Goal: Information Seeking & Learning: Understand process/instructions

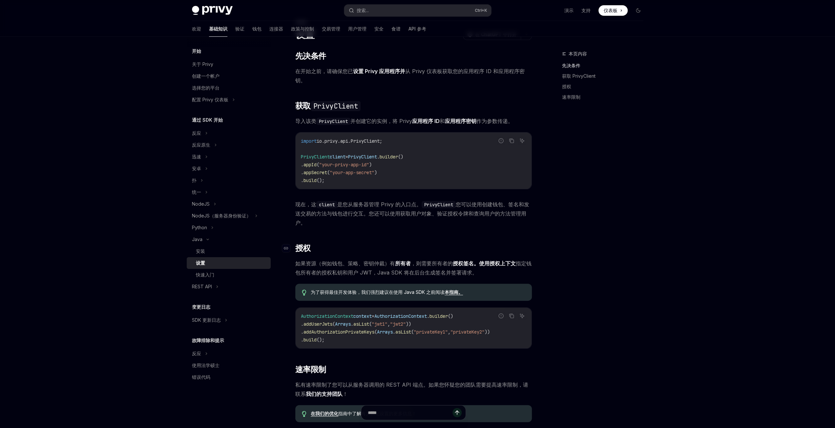
scroll to position [33, 0]
click at [348, 29] on font "用户管理" at bounding box center [357, 29] width 18 height 6
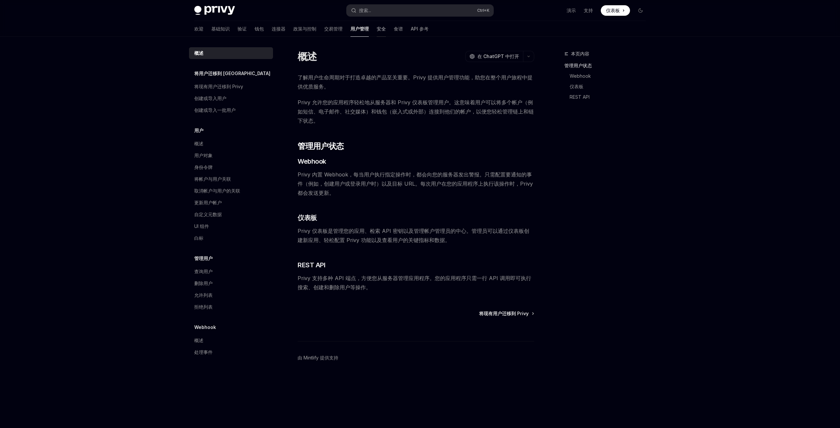
click at [377, 33] on link "安全" at bounding box center [381, 29] width 9 height 16
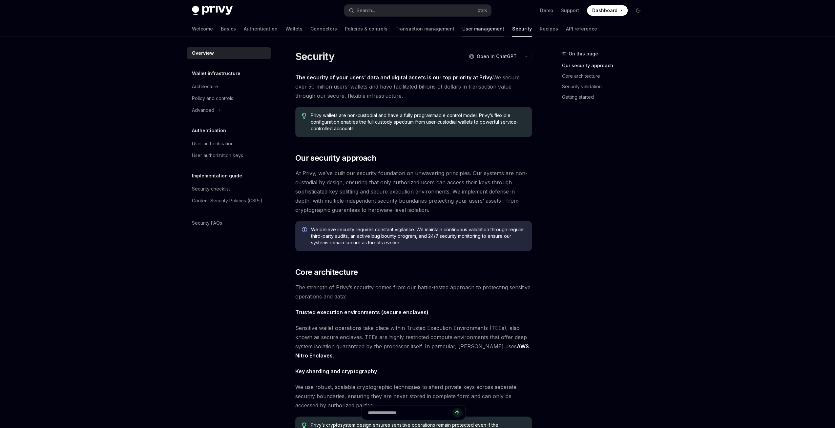
click at [462, 29] on link "User management" at bounding box center [483, 29] width 42 height 16
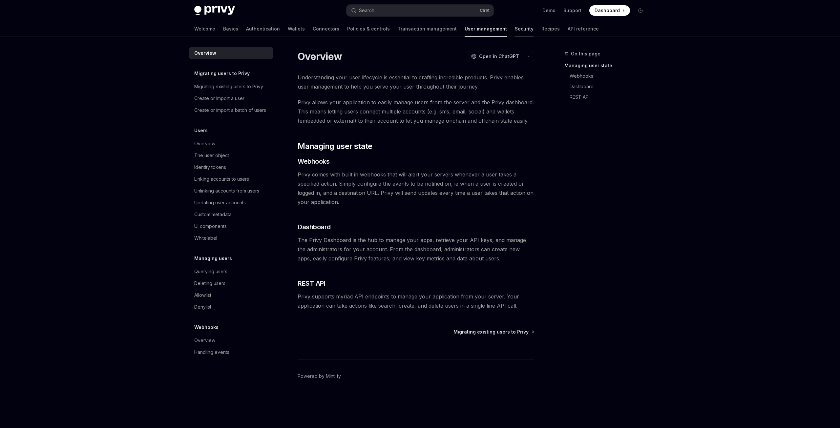
click at [515, 27] on link "Security" at bounding box center [524, 29] width 19 height 16
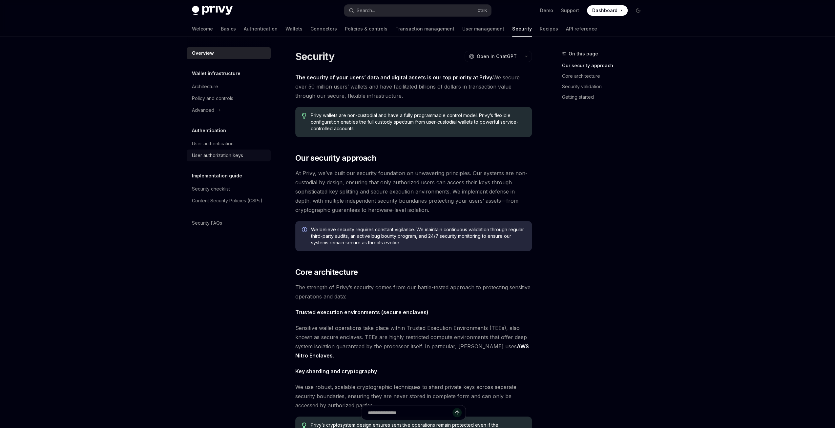
click at [214, 153] on div "User authorization keys" at bounding box center [217, 156] width 51 height 8
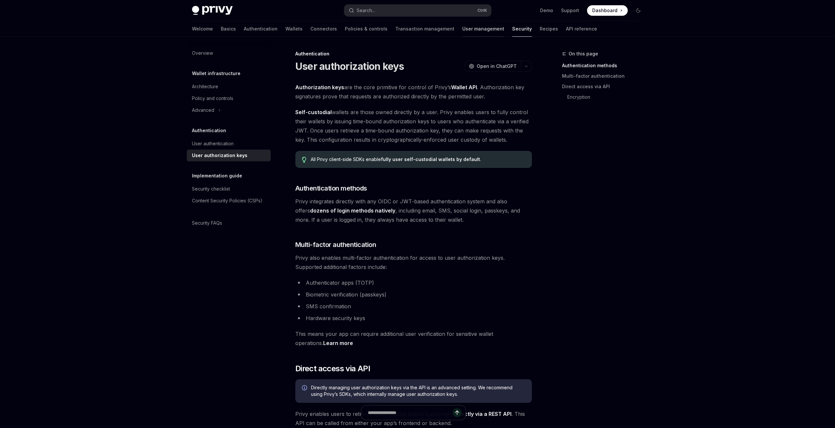
click at [462, 30] on link "User management" at bounding box center [483, 29] width 42 height 16
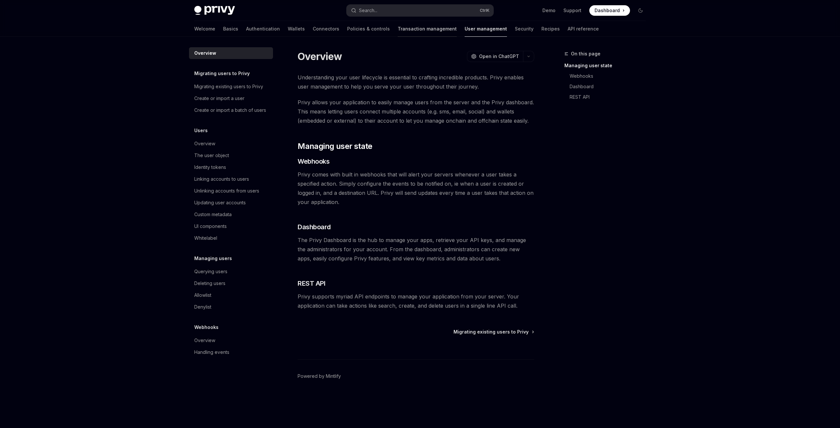
click at [398, 31] on link "Transaction management" at bounding box center [427, 29] width 59 height 16
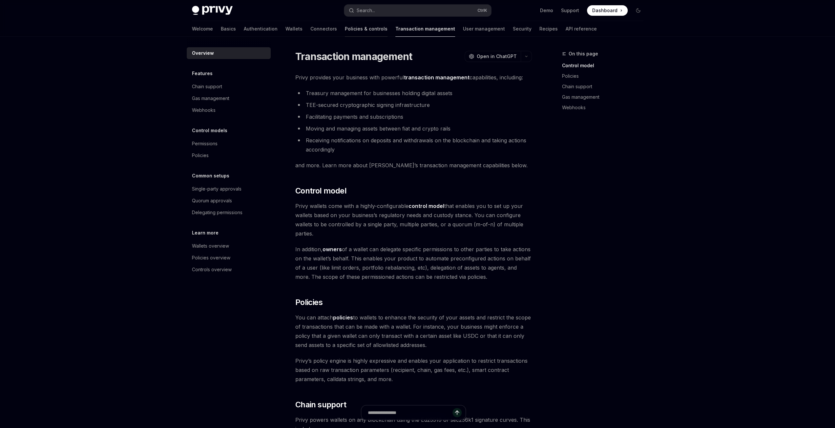
click at [345, 30] on link "Policies & controls" at bounding box center [366, 29] width 43 height 16
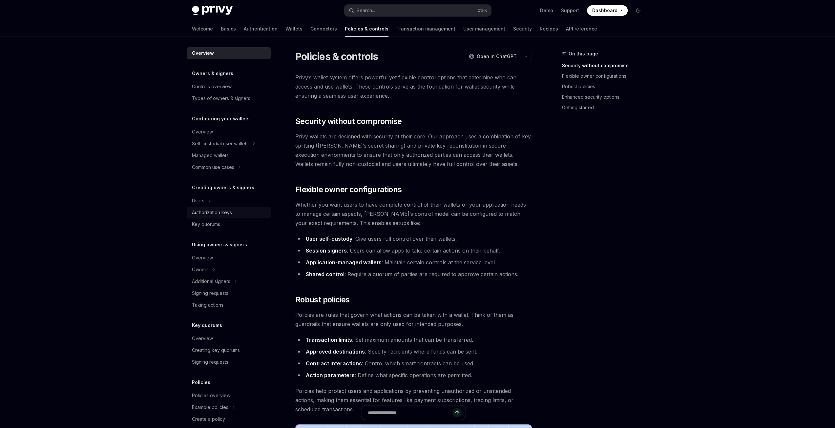
click at [205, 214] on div "Authorization keys" at bounding box center [212, 213] width 40 height 8
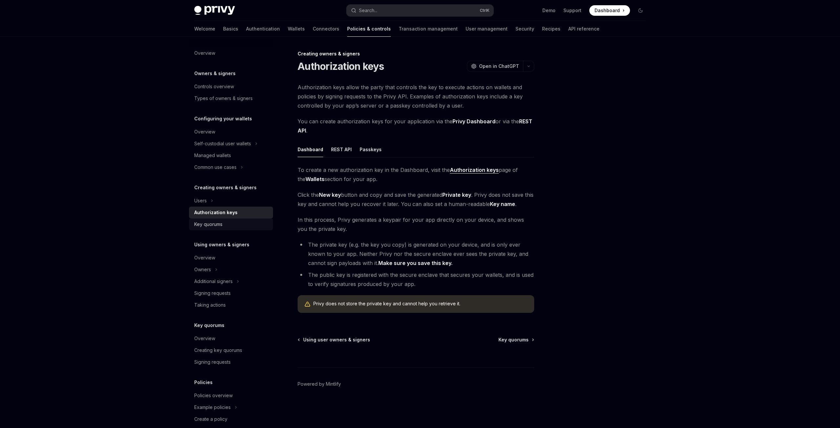
click at [211, 226] on div "Key quorums" at bounding box center [208, 225] width 28 height 8
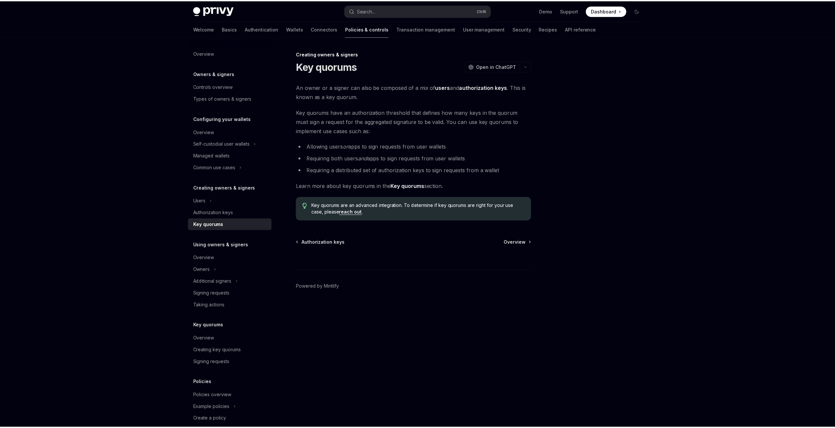
scroll to position [33, 0]
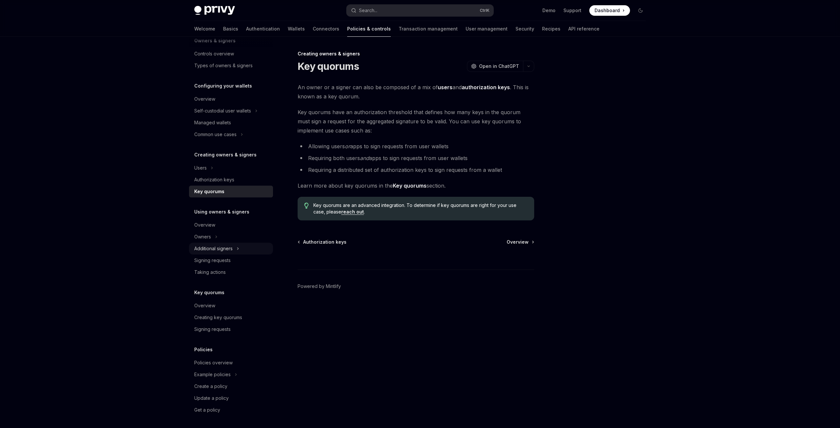
click at [215, 247] on div "Additional signers" at bounding box center [213, 249] width 38 height 8
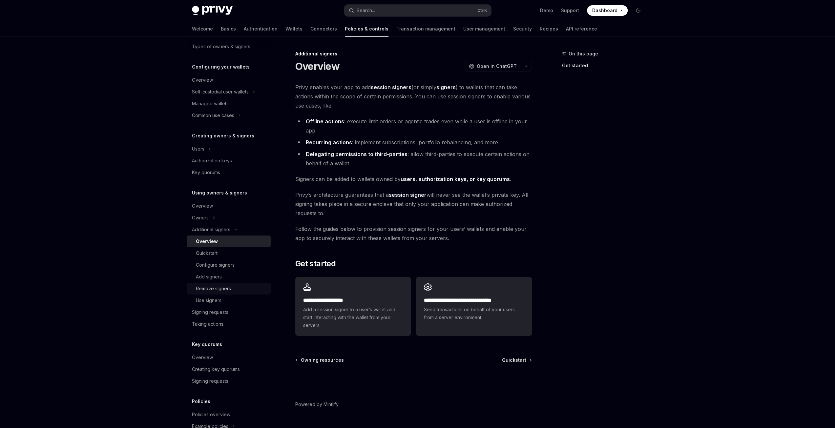
scroll to position [66, 0]
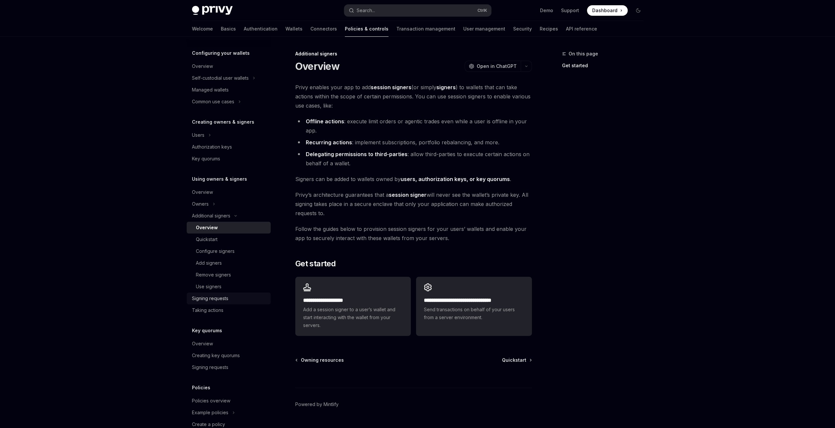
click at [207, 299] on div "Signing requests" at bounding box center [210, 299] width 36 height 8
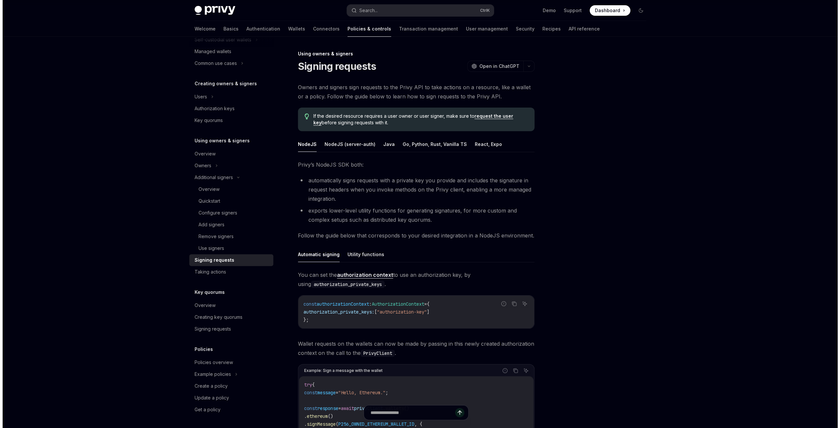
scroll to position [104, 0]
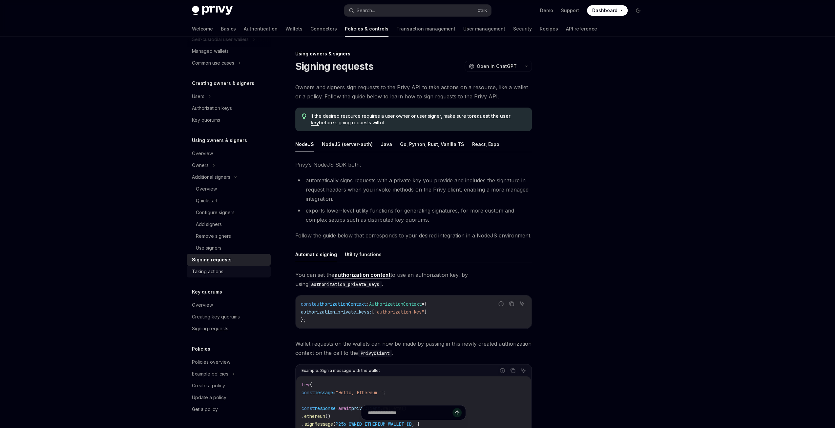
click at [208, 271] on div "Taking actions" at bounding box center [208, 272] width 32 height 8
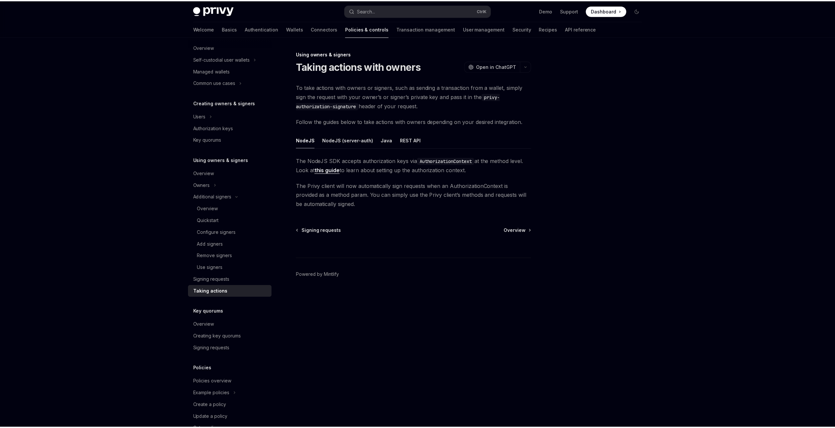
scroll to position [39, 0]
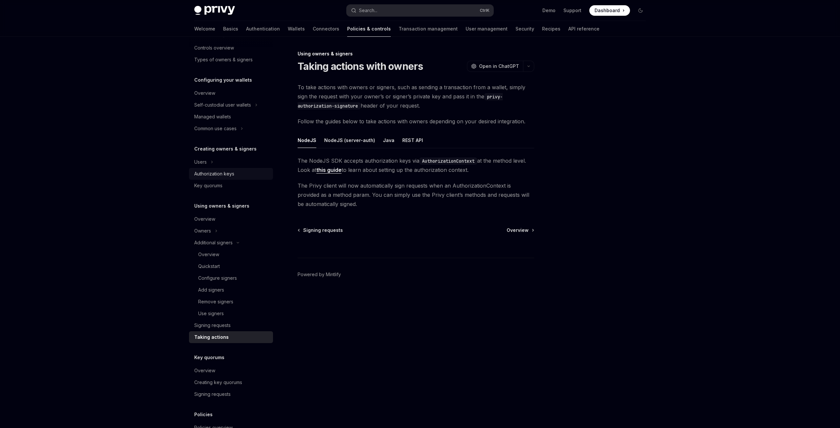
click at [205, 177] on div "Authorization keys" at bounding box center [214, 174] width 40 height 8
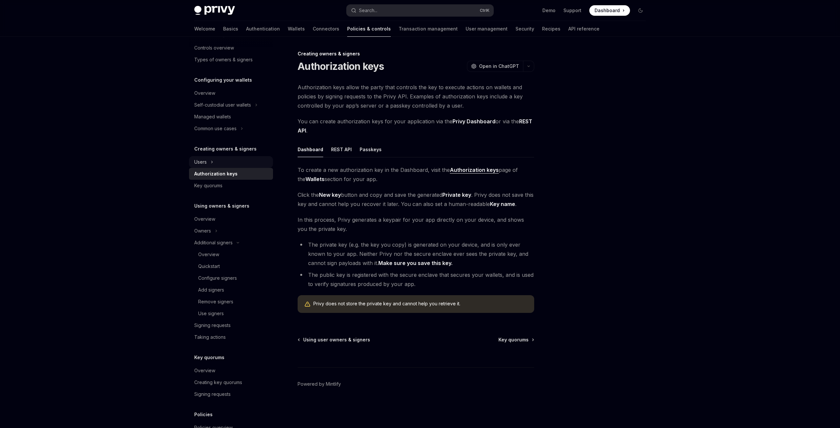
click at [206, 162] on div "Users" at bounding box center [200, 162] width 12 height 8
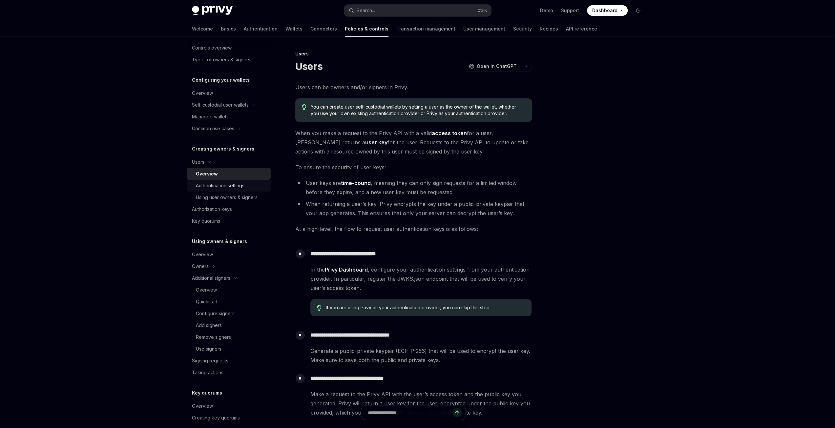
click at [215, 186] on div "Authentication settings" at bounding box center [220, 186] width 49 height 8
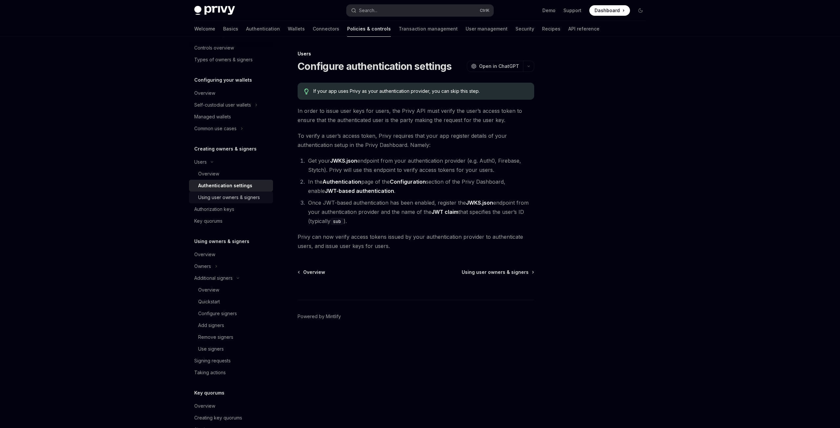
click at [213, 195] on div "Using user owners & signers" at bounding box center [229, 198] width 62 height 8
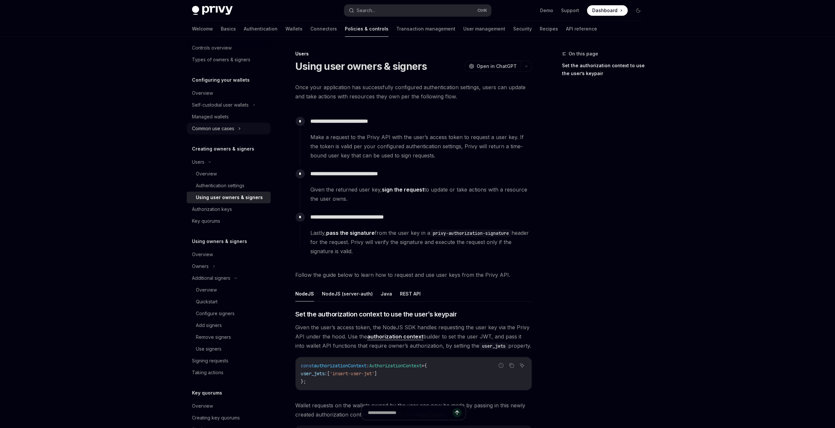
click at [226, 128] on div "Common use cases" at bounding box center [213, 129] width 42 height 8
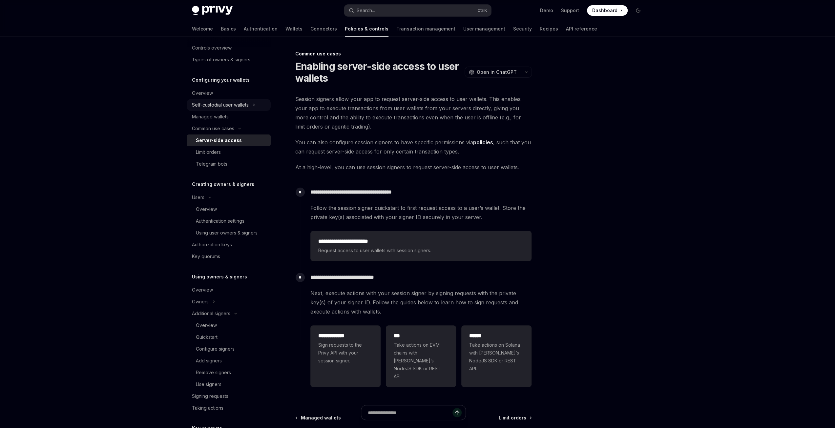
click at [217, 104] on div "Self-custodial user wallets" at bounding box center [220, 105] width 57 height 8
type textarea "*"
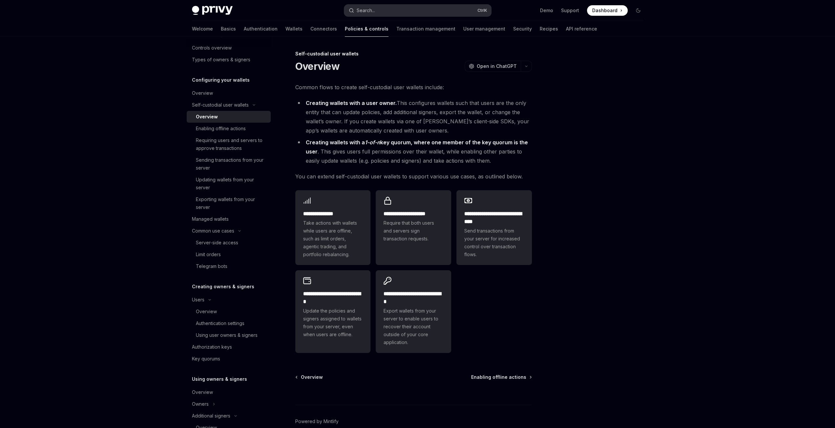
click at [368, 10] on div "Search..." at bounding box center [366, 11] width 18 height 8
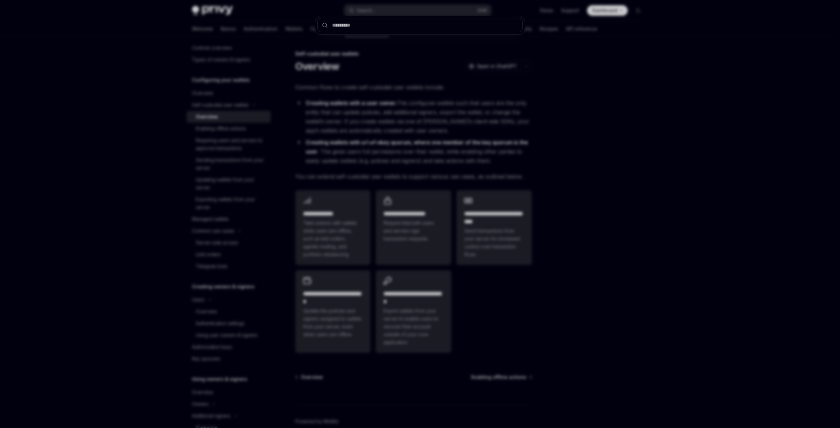
click at [353, 27] on input "text" at bounding box center [419, 25] width 205 height 14
type input "***"
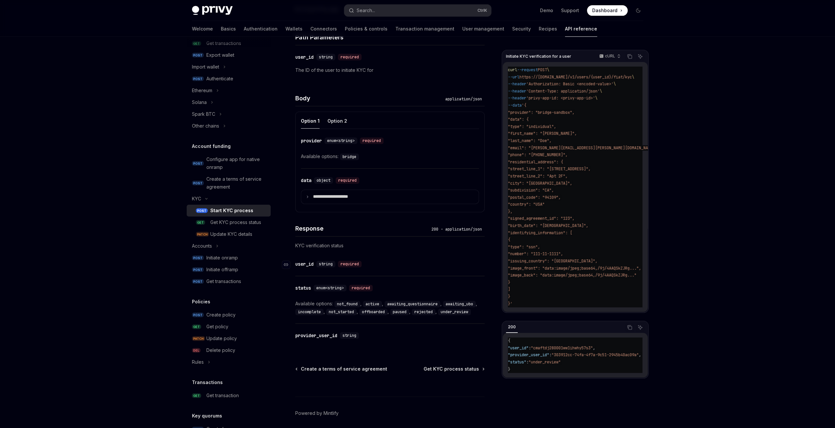
scroll to position [227, 0]
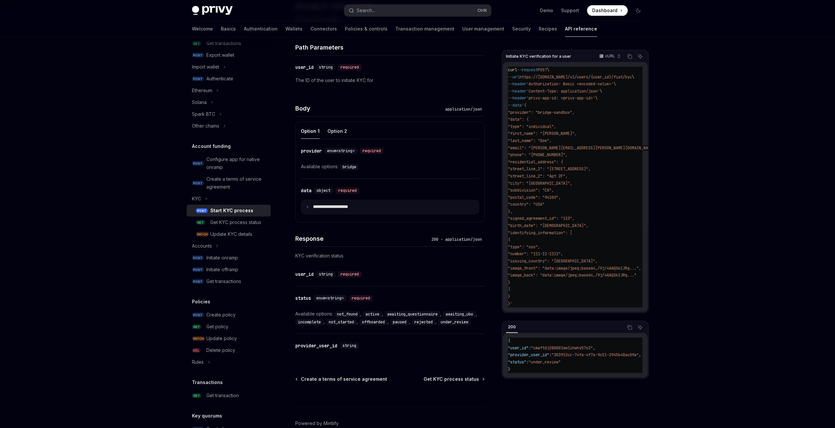
click at [308, 205] on icon at bounding box center [307, 206] width 3 height 3
click at [307, 205] on icon at bounding box center [307, 206] width 3 height 3
click at [227, 223] on div "Get KYC process status" at bounding box center [235, 223] width 51 height 8
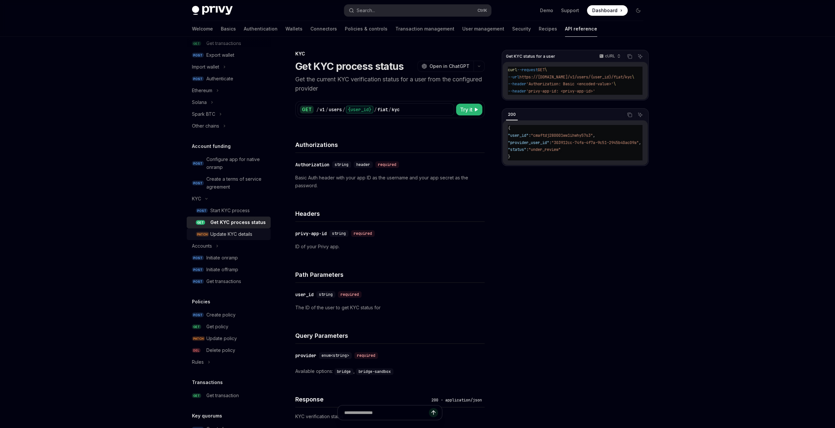
click at [231, 238] on div "Update KYC details" at bounding box center [231, 234] width 42 height 8
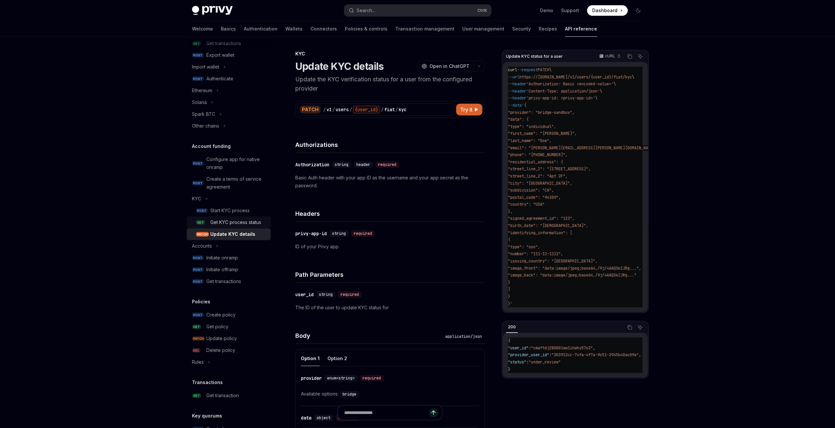
click at [233, 223] on div "Get KYC process status" at bounding box center [235, 223] width 51 height 8
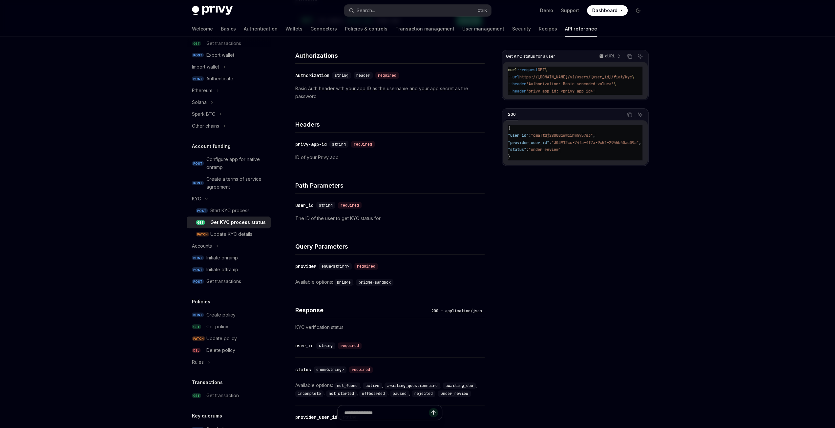
scroll to position [66, 0]
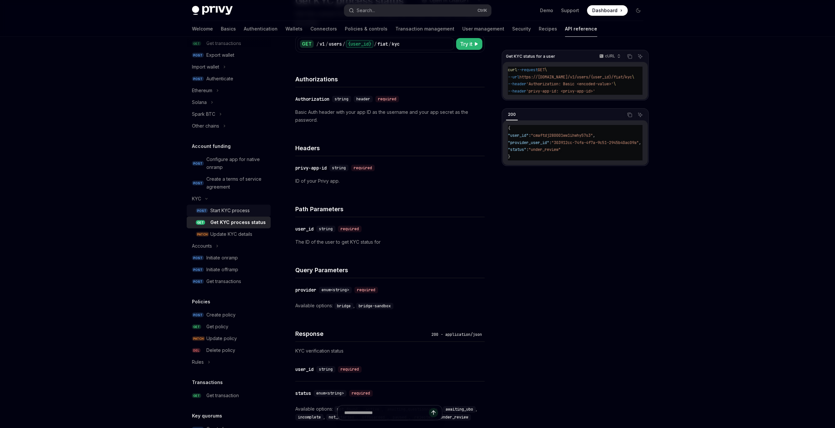
click at [231, 209] on div "Start KYC process" at bounding box center [229, 211] width 39 height 8
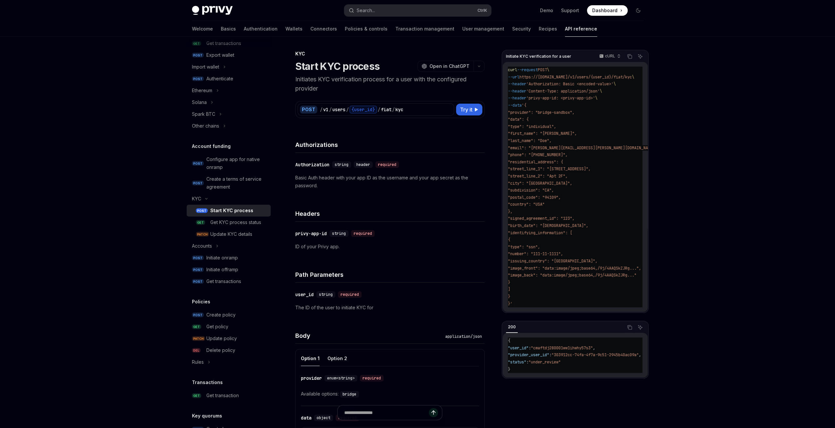
type textarea "*"
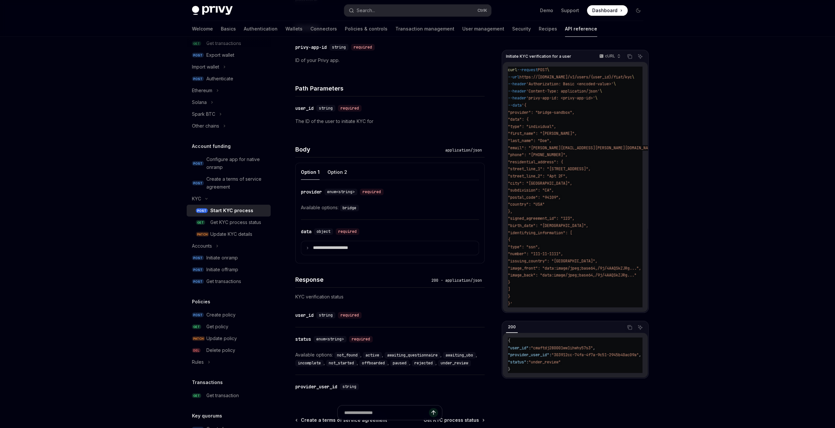
scroll to position [197, 0]
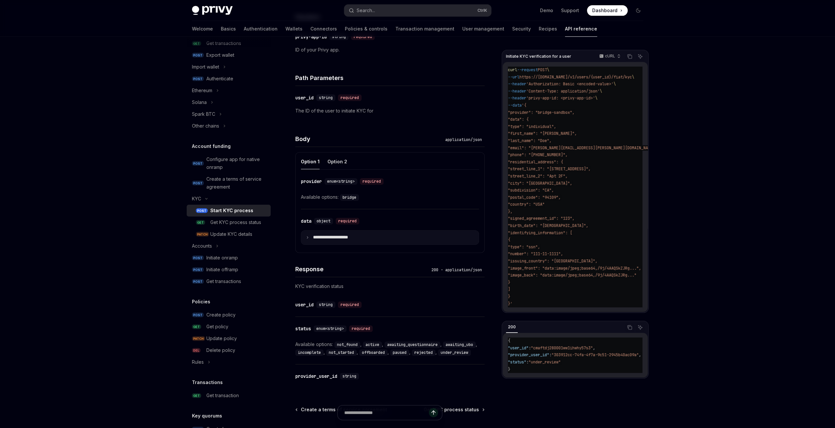
click at [307, 237] on icon at bounding box center [307, 237] width 3 height 3
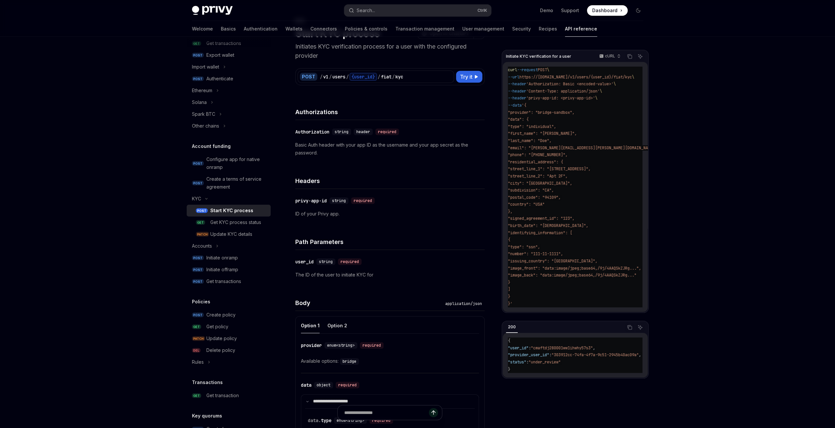
scroll to position [0, 0]
